Goal: Find specific page/section: Find specific page/section

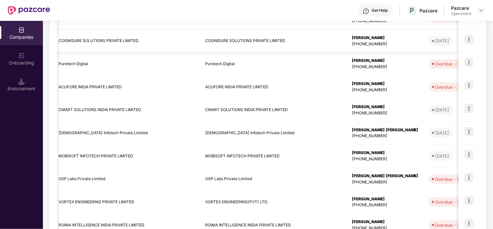
scroll to position [138, 0]
click at [94, 106] on td "CMART SOLUTIONS INDIA PRIVATE LIMITED" at bounding box center [126, 110] width 147 height 23
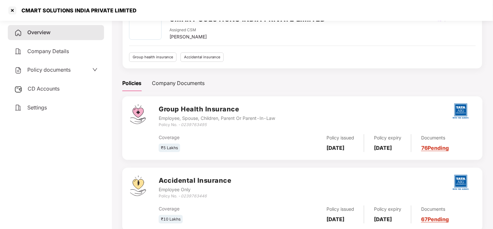
scroll to position [40, 0]
click at [440, 148] on link "76 Pending" at bounding box center [435, 147] width 28 height 7
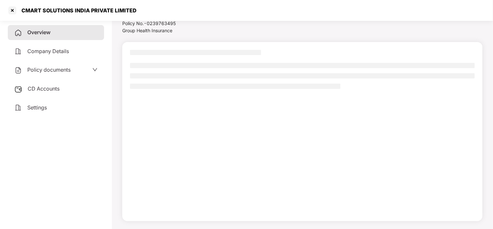
scroll to position [23, 0]
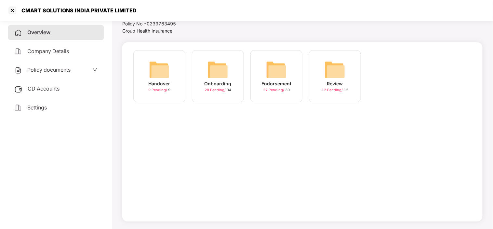
click at [213, 87] on div "28 Pending / 34" at bounding box center [217, 90] width 27 height 6
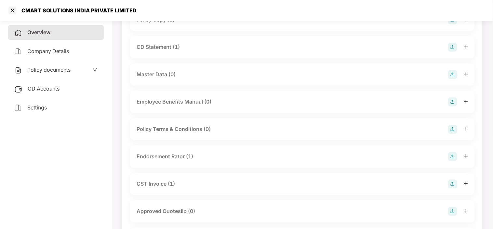
scroll to position [91, 0]
click at [11, 10] on div at bounding box center [12, 10] width 10 height 10
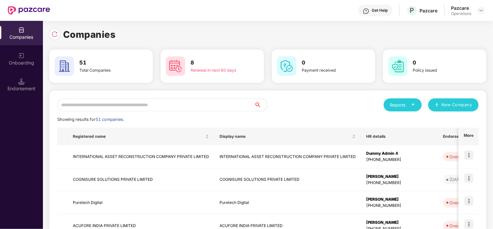
scroll to position [183, 0]
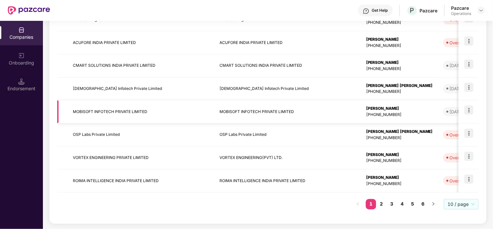
click at [93, 113] on td "MOBISOFT INFOTECH PRIVATE LIMITED" at bounding box center [141, 111] width 147 height 23
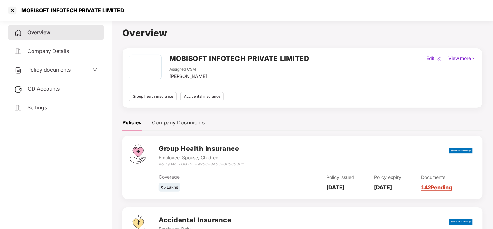
click at [451, 188] on link "142 Pending" at bounding box center [436, 187] width 31 height 7
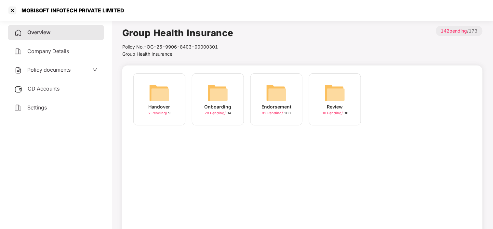
click at [215, 98] on img at bounding box center [217, 92] width 21 height 21
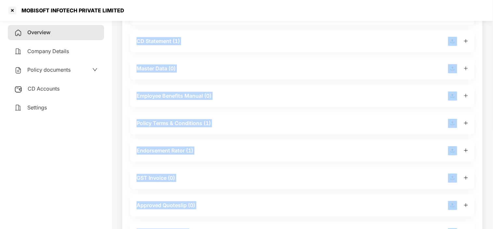
scroll to position [98, 0]
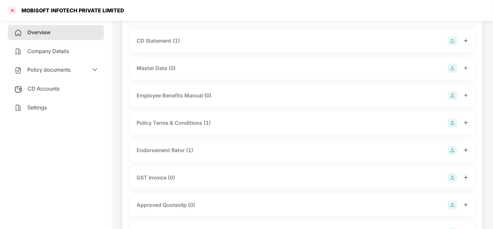
click at [12, 10] on div at bounding box center [12, 10] width 10 height 10
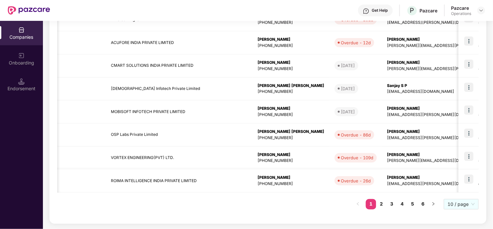
scroll to position [0, 108]
click at [161, 179] on td "ROIMA INTELLIGENCE INDIA PRIVATE LIMITED" at bounding box center [179, 180] width 147 height 23
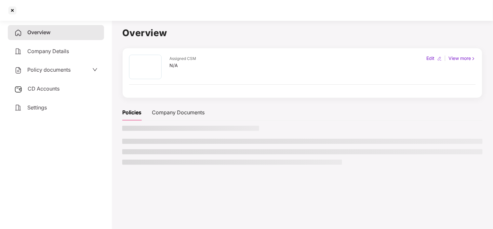
click at [161, 179] on main "Overview Assigned CSM N/A Edit | View more Policies Company Documents" at bounding box center [302, 132] width 381 height 229
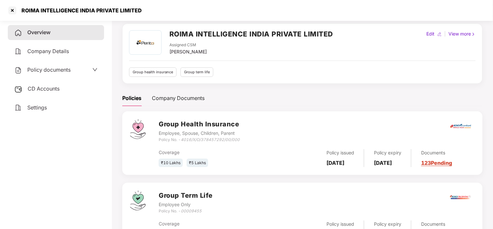
scroll to position [57, 0]
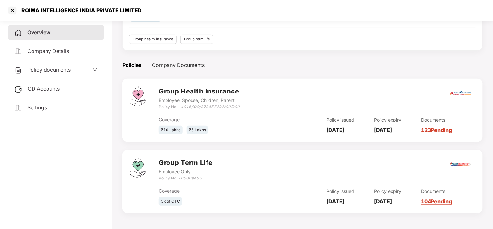
click at [444, 202] on link "104 Pending" at bounding box center [436, 201] width 31 height 7
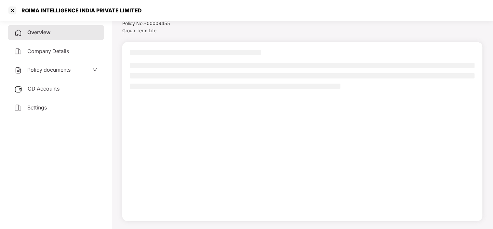
scroll to position [23, 0]
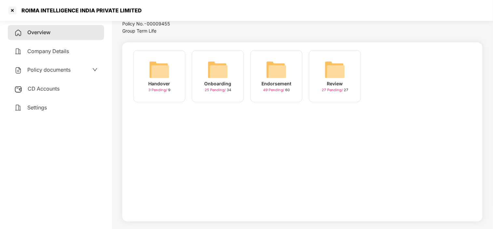
click at [210, 89] on span "25 Pending /" at bounding box center [215, 89] width 22 height 5
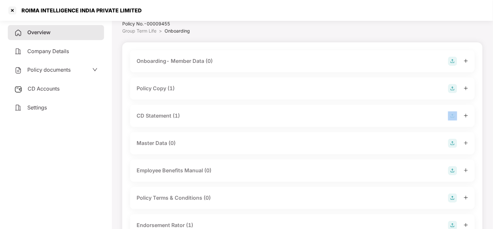
scroll to position [57, 0]
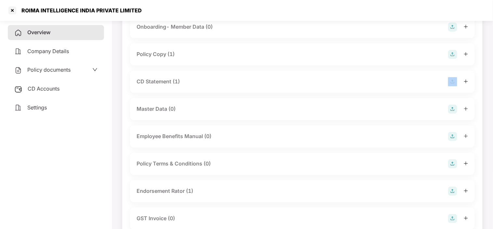
click at [210, 89] on div "CD Statement (1)" at bounding box center [302, 82] width 345 height 22
click at [12, 8] on div at bounding box center [12, 10] width 10 height 10
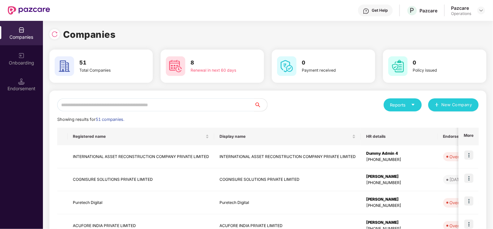
scroll to position [0, 0]
click at [19, 61] on div "Onboarding" at bounding box center [21, 62] width 43 height 7
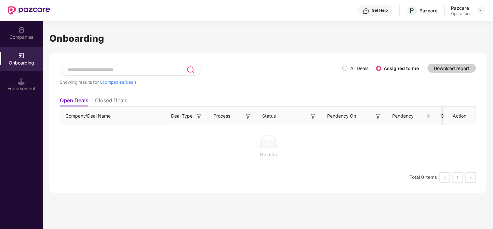
click at [19, 88] on div "Endorsement" at bounding box center [21, 88] width 43 height 7
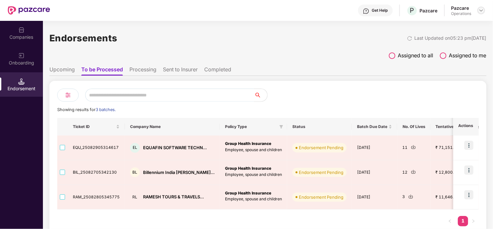
click at [480, 10] on img at bounding box center [480, 10] width 5 height 5
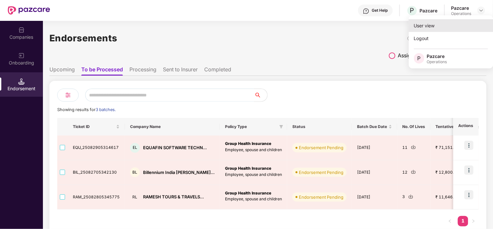
click at [434, 26] on div "User view" at bounding box center [451, 25] width 85 height 13
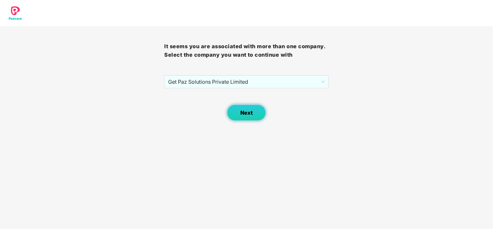
click at [252, 111] on span "Next" at bounding box center [246, 113] width 12 height 6
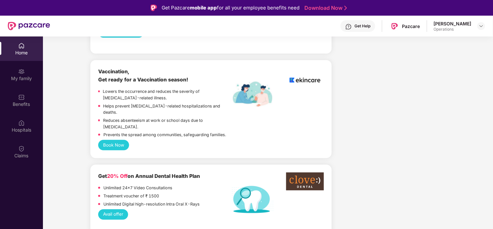
scroll to position [411, 0]
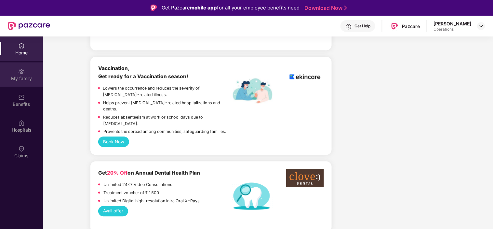
click at [27, 77] on div "My family" at bounding box center [21, 78] width 43 height 7
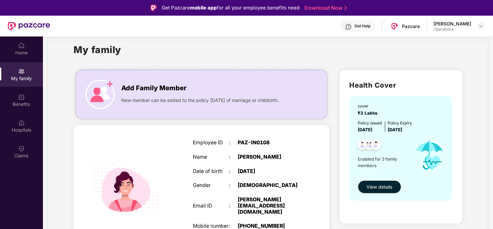
scroll to position [0, 0]
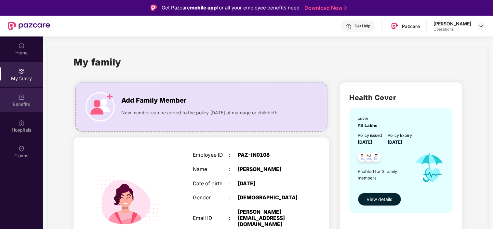
click at [26, 95] on div "Benefits" at bounding box center [21, 100] width 43 height 24
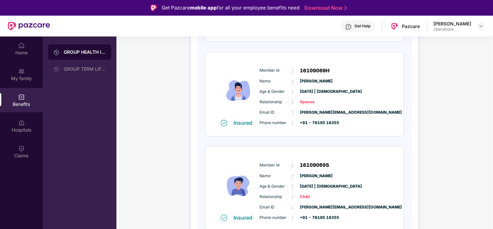
scroll to position [181, 0]
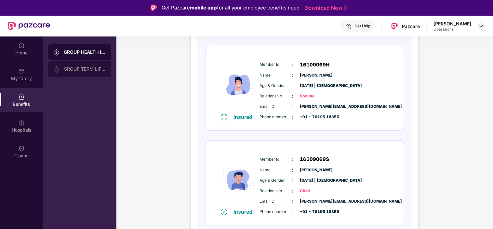
click at [76, 68] on div "GROUP TERM LIFE INSURANCE" at bounding box center [85, 68] width 42 height 5
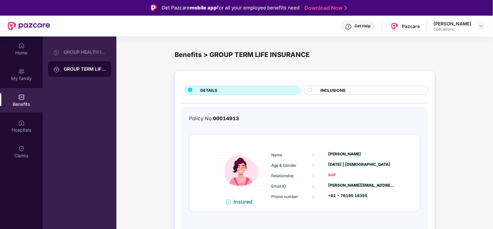
scroll to position [36, 0]
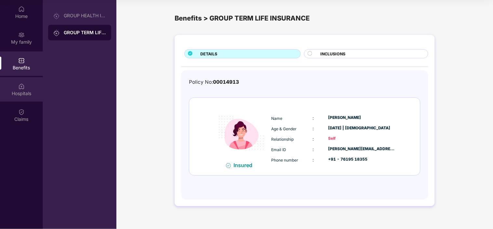
click at [20, 87] on img at bounding box center [21, 86] width 7 height 7
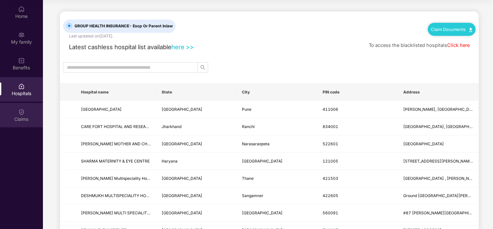
click at [31, 123] on div "Claims" at bounding box center [21, 115] width 43 height 24
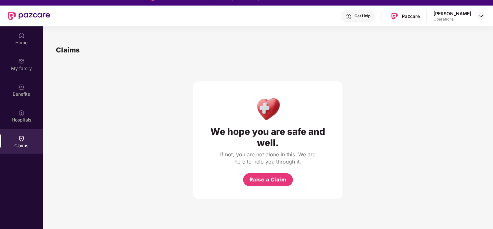
scroll to position [0, 0]
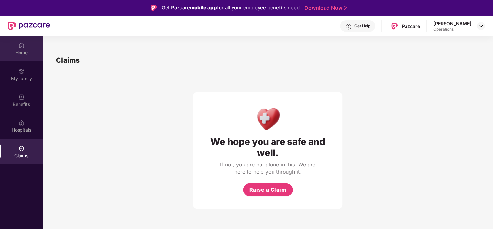
click at [11, 44] on div "Home" at bounding box center [21, 48] width 43 height 24
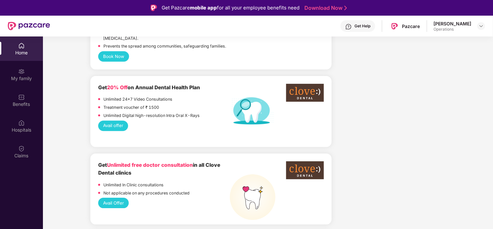
scroll to position [496, 0]
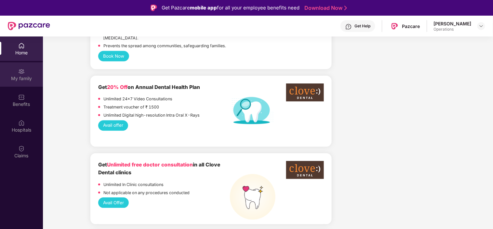
click at [21, 76] on div "My family" at bounding box center [21, 78] width 43 height 7
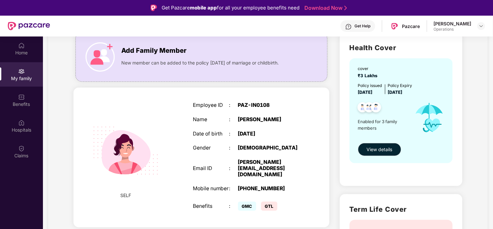
scroll to position [0, 0]
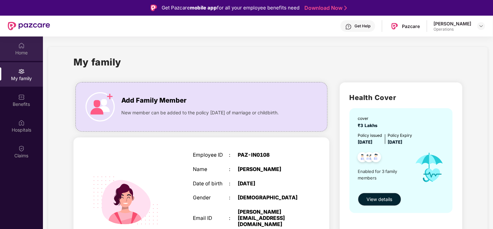
click at [25, 51] on div "Home" at bounding box center [21, 52] width 43 height 7
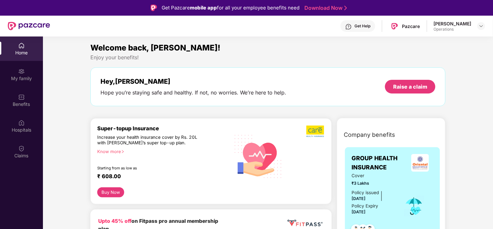
click at [474, 24] on div "[PERSON_NAME] Operations" at bounding box center [459, 25] width 51 height 11
click at [481, 25] on img at bounding box center [480, 25] width 5 height 5
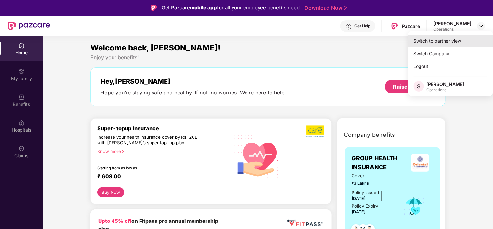
click at [446, 42] on div "Switch to partner view" at bounding box center [450, 40] width 85 height 13
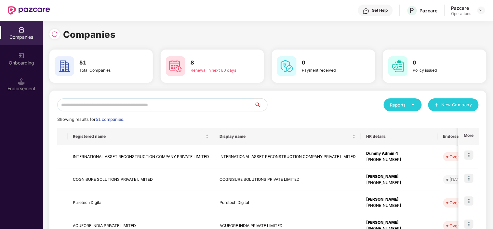
click at [207, 105] on input "text" at bounding box center [155, 104] width 197 height 13
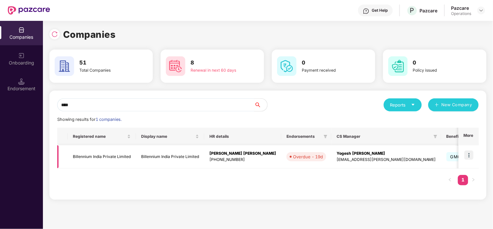
type input "****"
click at [79, 157] on td "Billennium India Private Limited" at bounding box center [102, 156] width 68 height 23
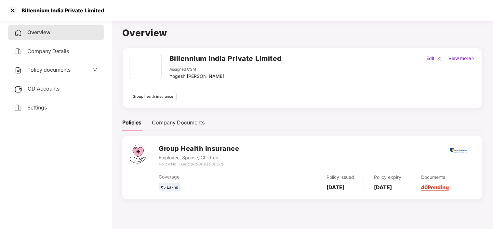
scroll to position [18, 0]
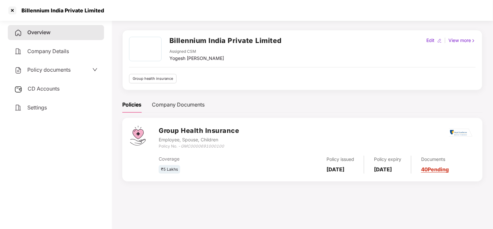
click at [59, 71] on span "Policy documents" at bounding box center [48, 69] width 43 height 7
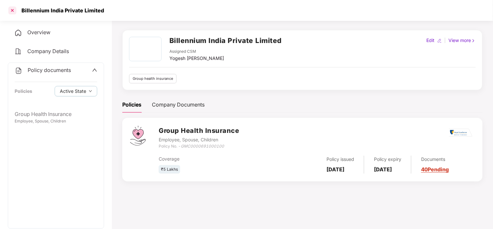
click at [12, 8] on div at bounding box center [12, 10] width 10 height 10
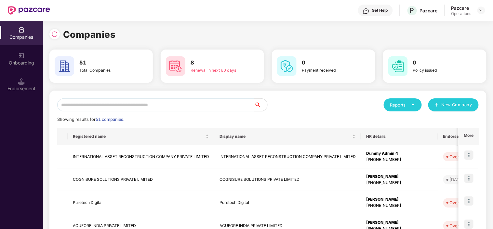
scroll to position [0, 0]
click at [29, 92] on div "Endorsement" at bounding box center [21, 84] width 43 height 24
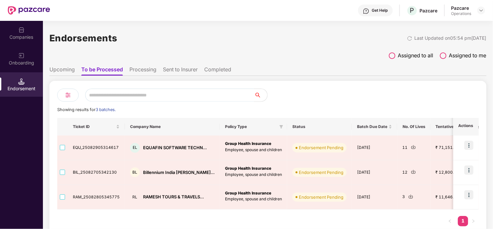
click at [139, 64] on ul "Upcoming To be Processed Processing Sent to Insurer Completed" at bounding box center [267, 69] width 437 height 13
click at [144, 69] on li "Processing" at bounding box center [142, 70] width 27 height 9
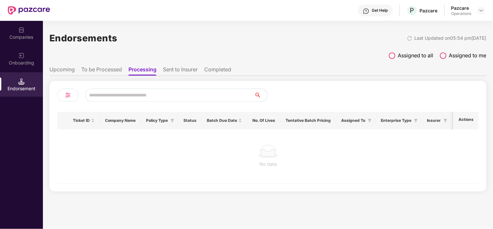
click at [189, 69] on li "Sent to Insurer" at bounding box center [180, 70] width 35 height 9
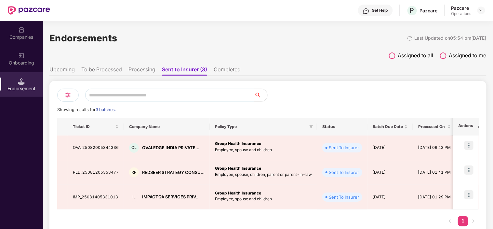
click at [145, 70] on li "Processing" at bounding box center [141, 70] width 27 height 9
